Goal: Task Accomplishment & Management: Manage account settings

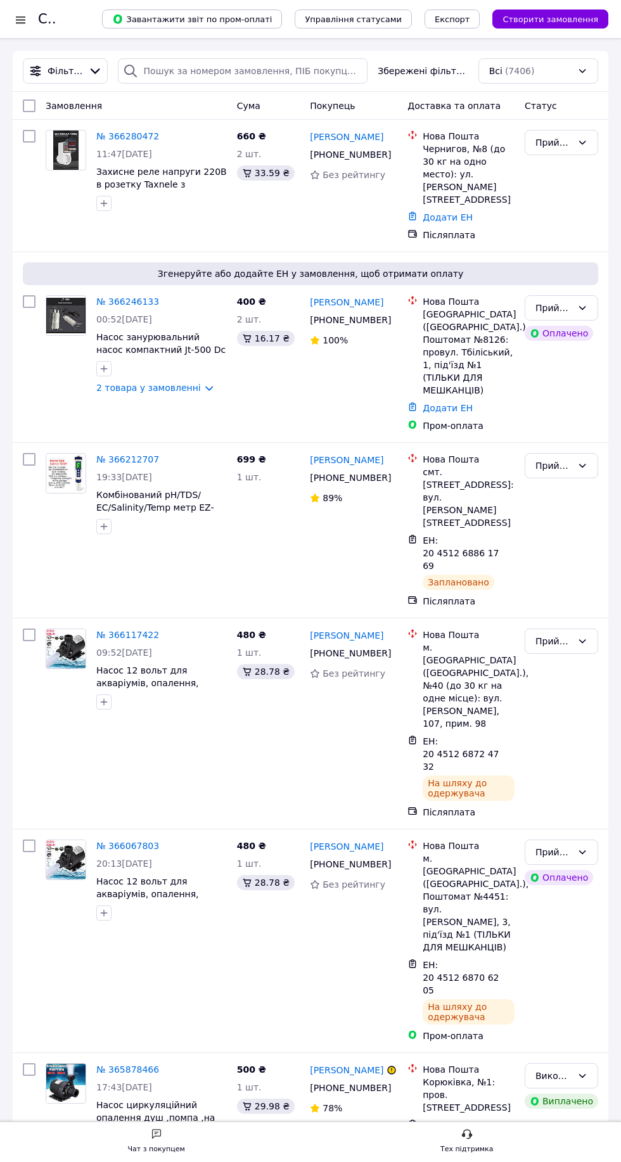
click at [120, 297] on link "№ 366246133" at bounding box center [127, 302] width 63 height 10
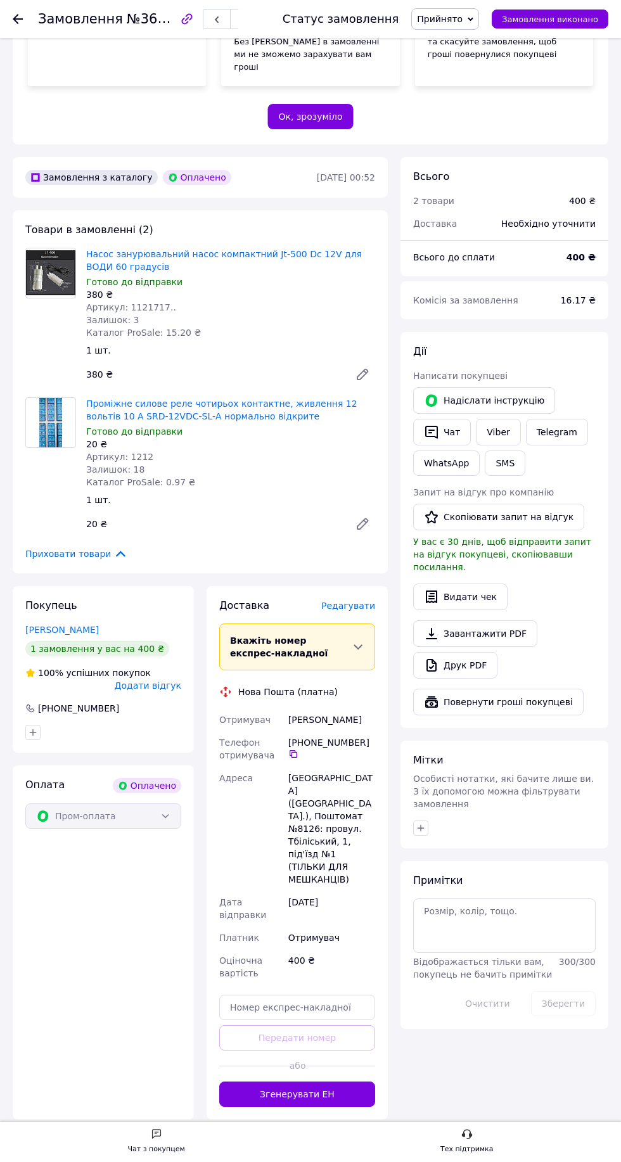
scroll to position [338, 0]
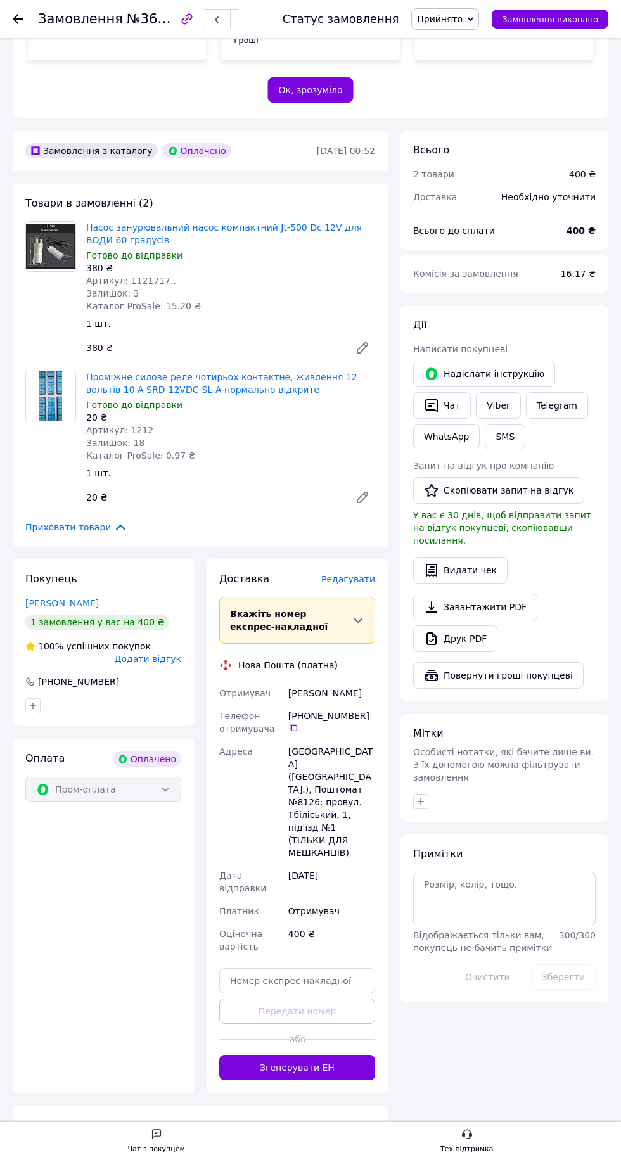
click at [328, 1055] on button "Згенерувати ЕН" at bounding box center [297, 1067] width 156 height 25
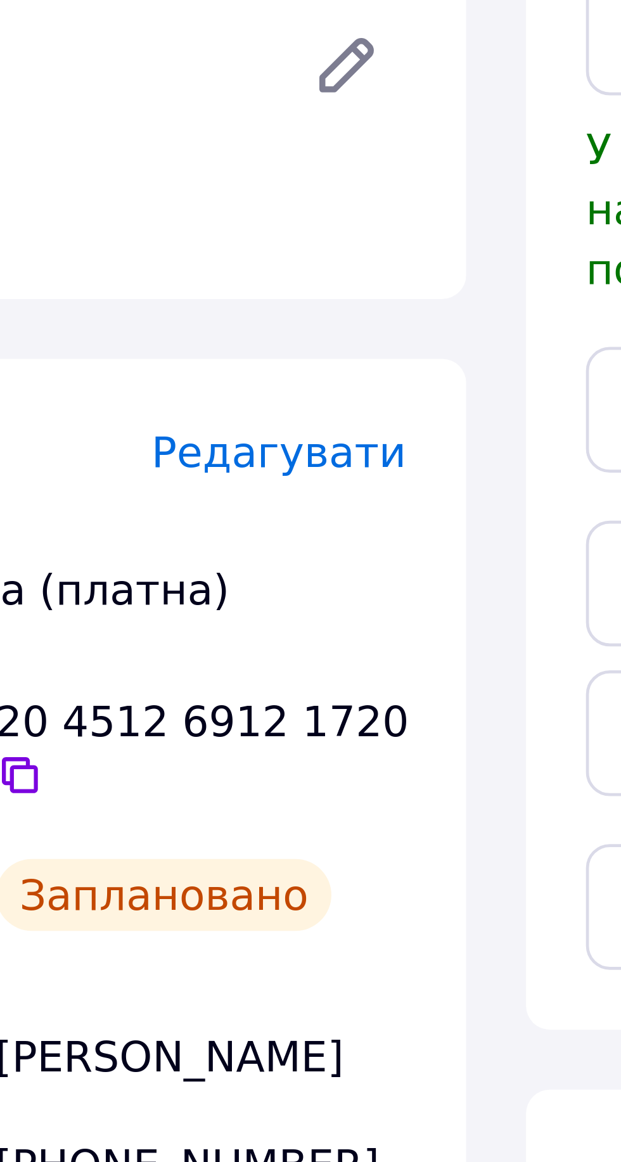
scroll to position [337, 0]
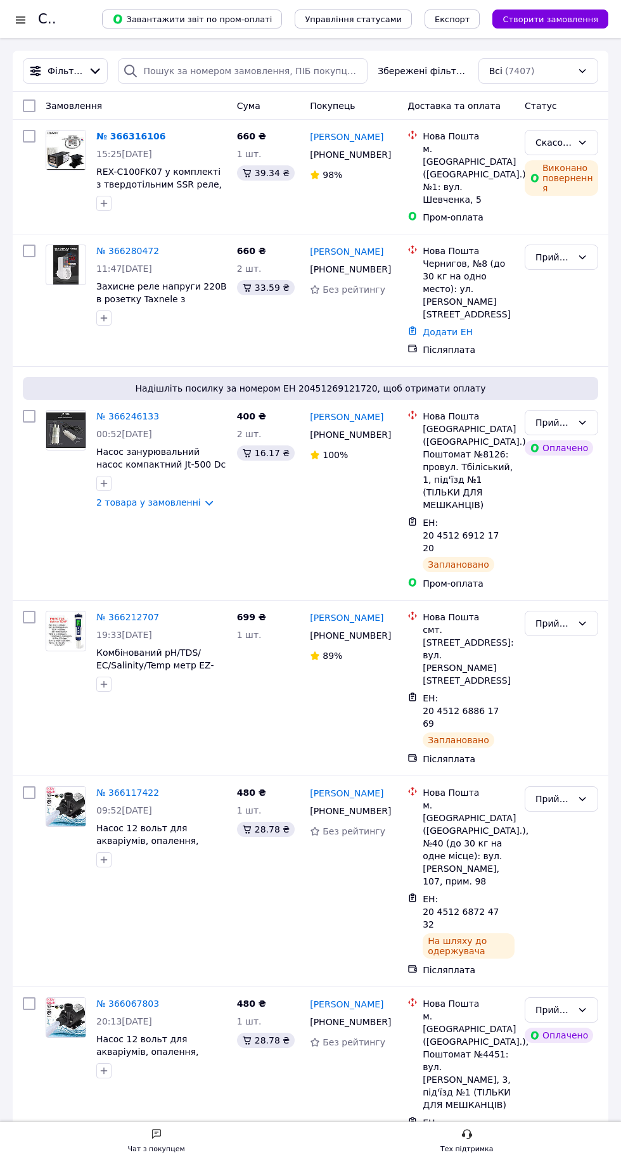
click at [121, 411] on link "№ 366246133" at bounding box center [127, 416] width 63 height 10
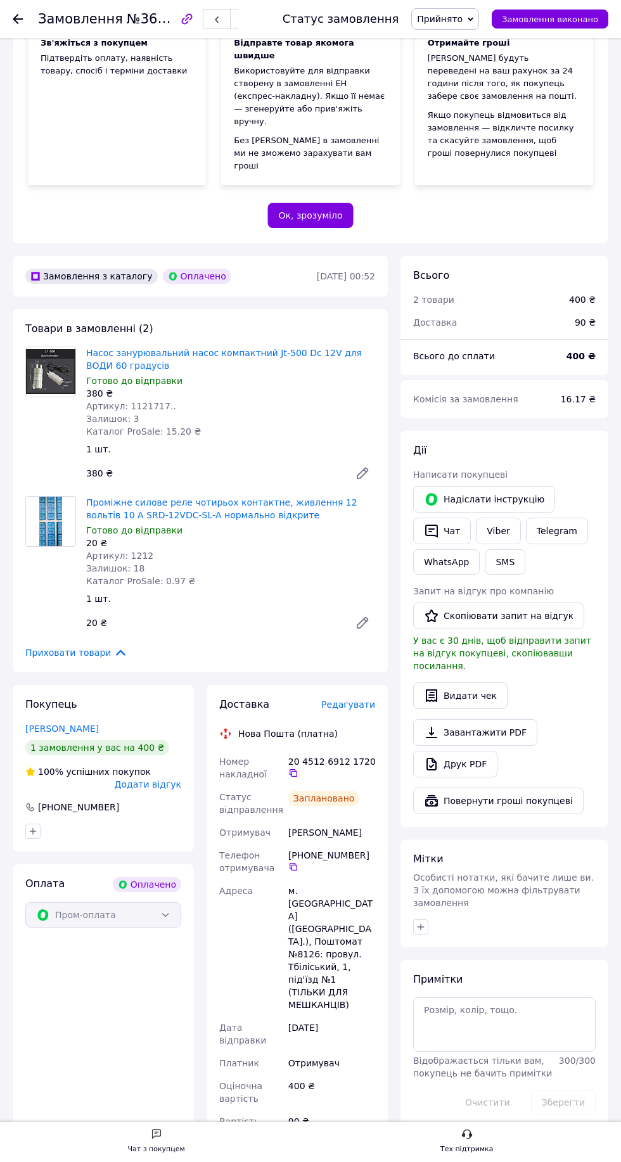
scroll to position [239, 0]
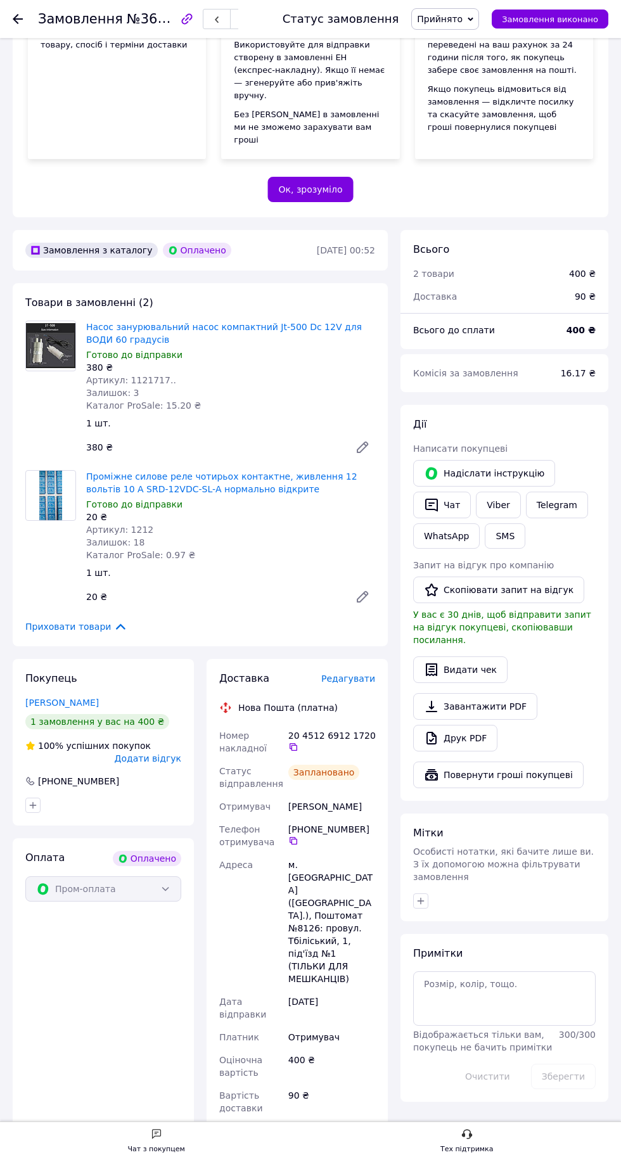
click at [344, 674] on span "Редагувати" at bounding box center [348, 679] width 54 height 10
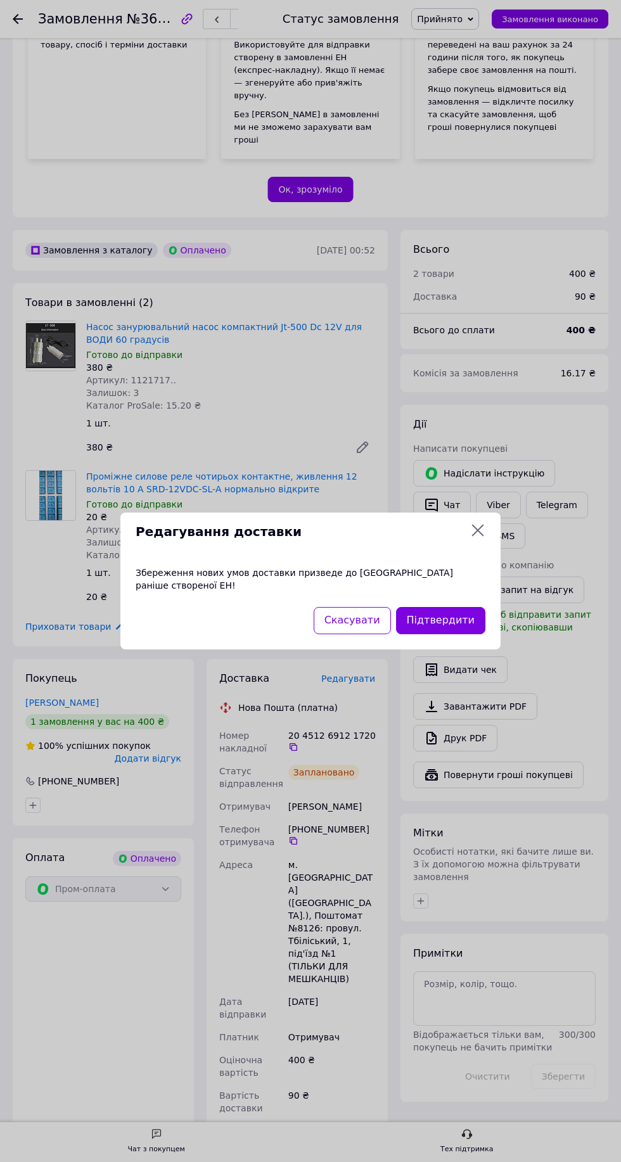
click at [456, 634] on button "Підтвердити" at bounding box center [440, 620] width 89 height 27
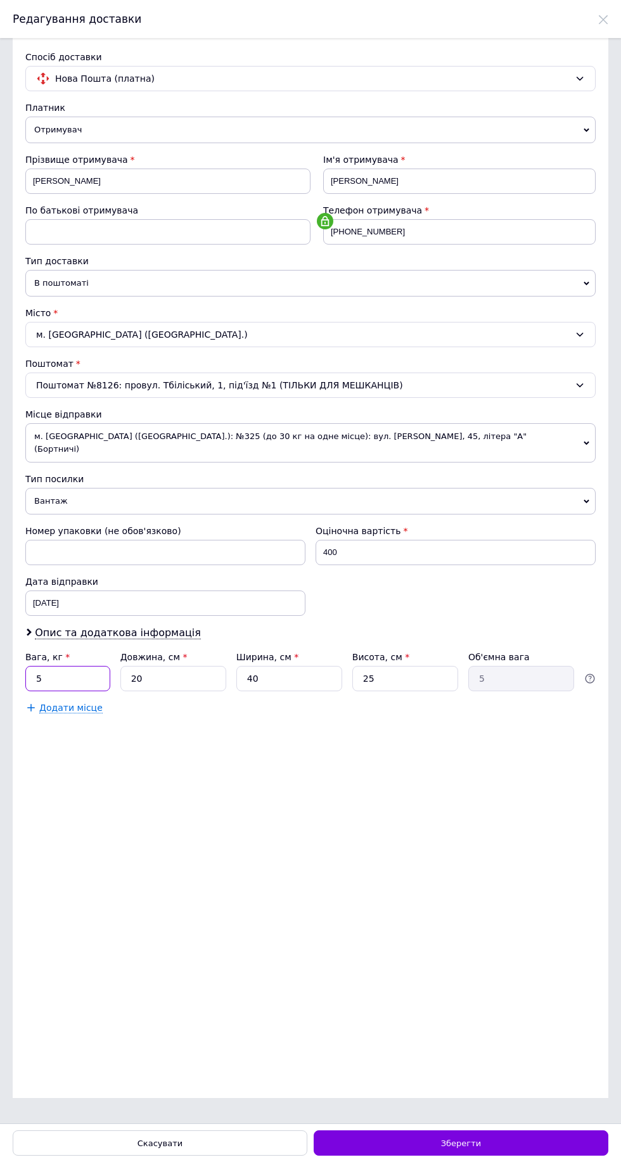
click at [57, 666] on input "5" at bounding box center [67, 678] width 85 height 25
type input "1"
click at [512, 1141] on div "Зберегти" at bounding box center [461, 1143] width 295 height 25
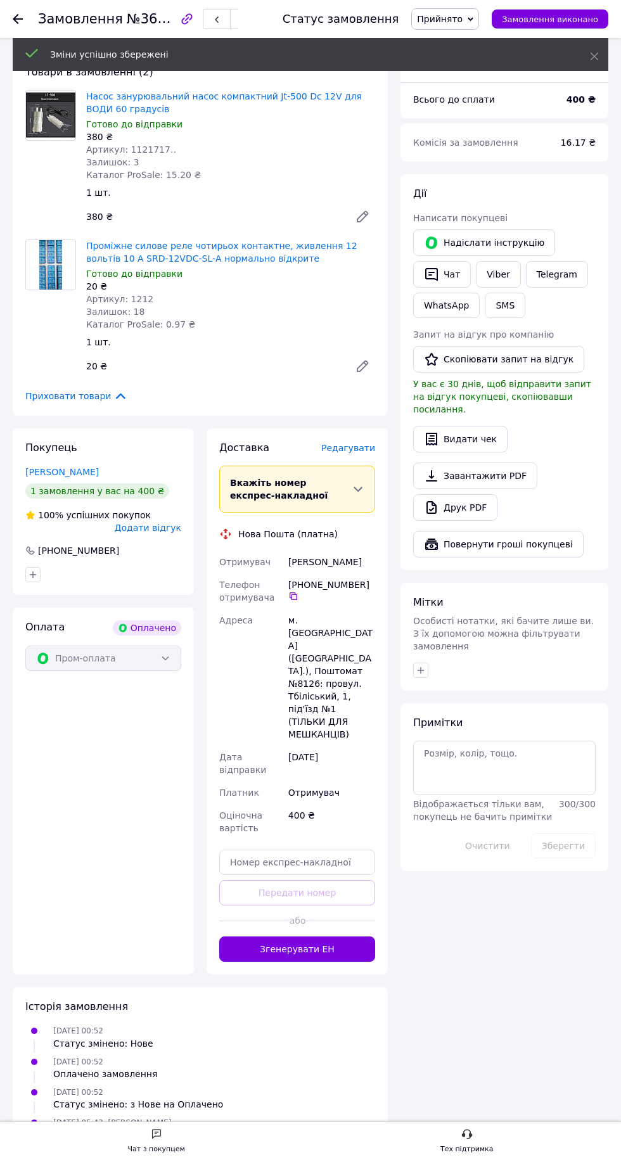
scroll to position [465, 0]
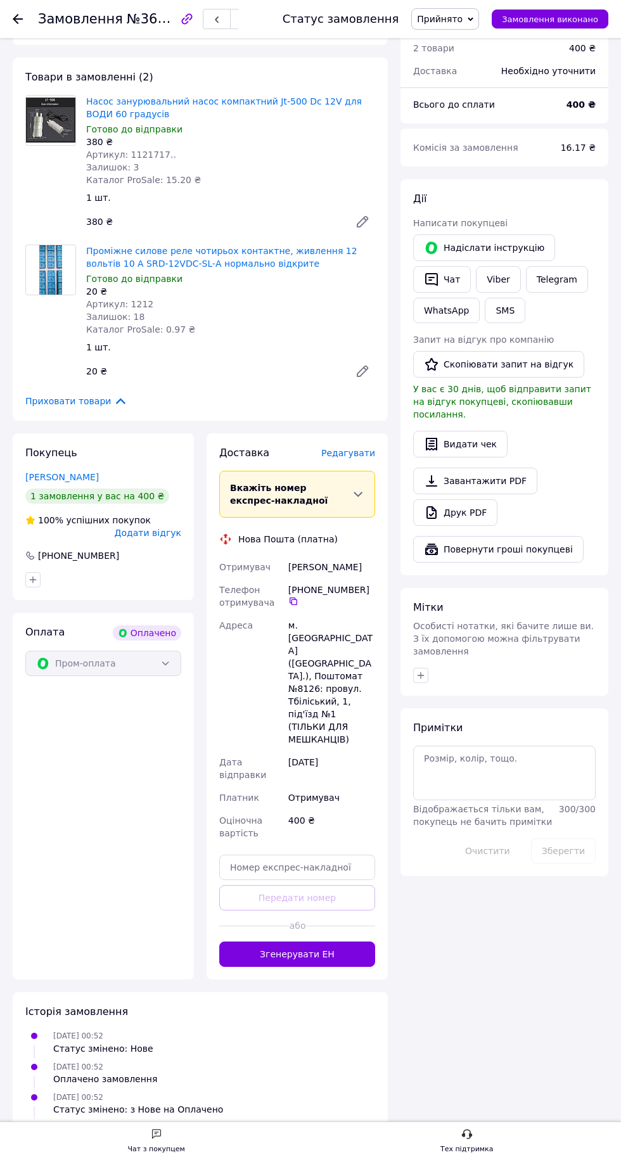
click at [314, 942] on button "Згенерувати ЕН" at bounding box center [297, 954] width 156 height 25
